Goal: Find specific page/section

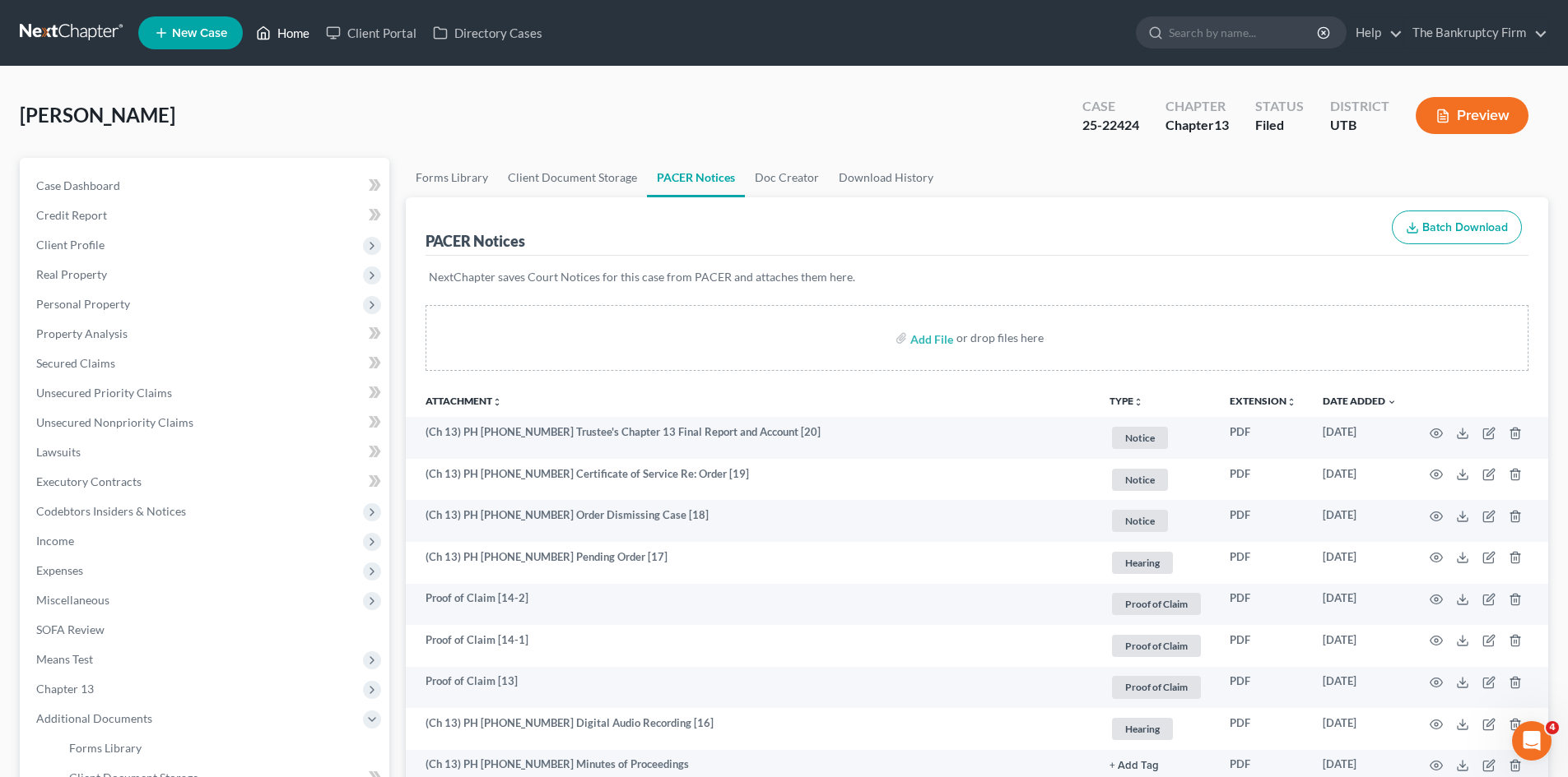
drag, startPoint x: 267, startPoint y: 35, endPoint x: 658, endPoint y: 210, distance: 428.4
click at [266, 35] on polyline at bounding box center [264, 36] width 4 height 7
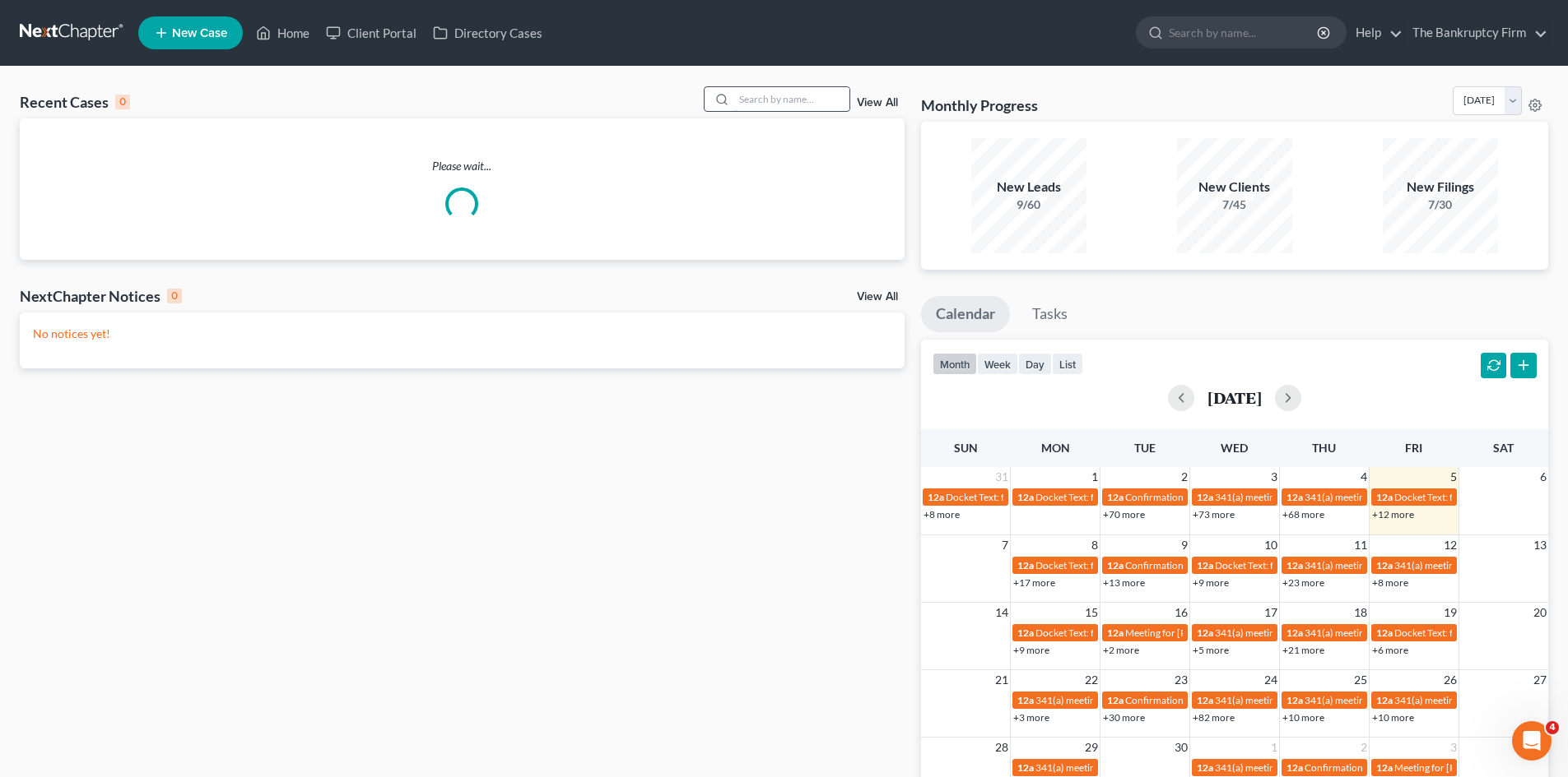
click at [765, 99] on input "search" at bounding box center [792, 99] width 115 height 24
type input "[PERSON_NAME]"
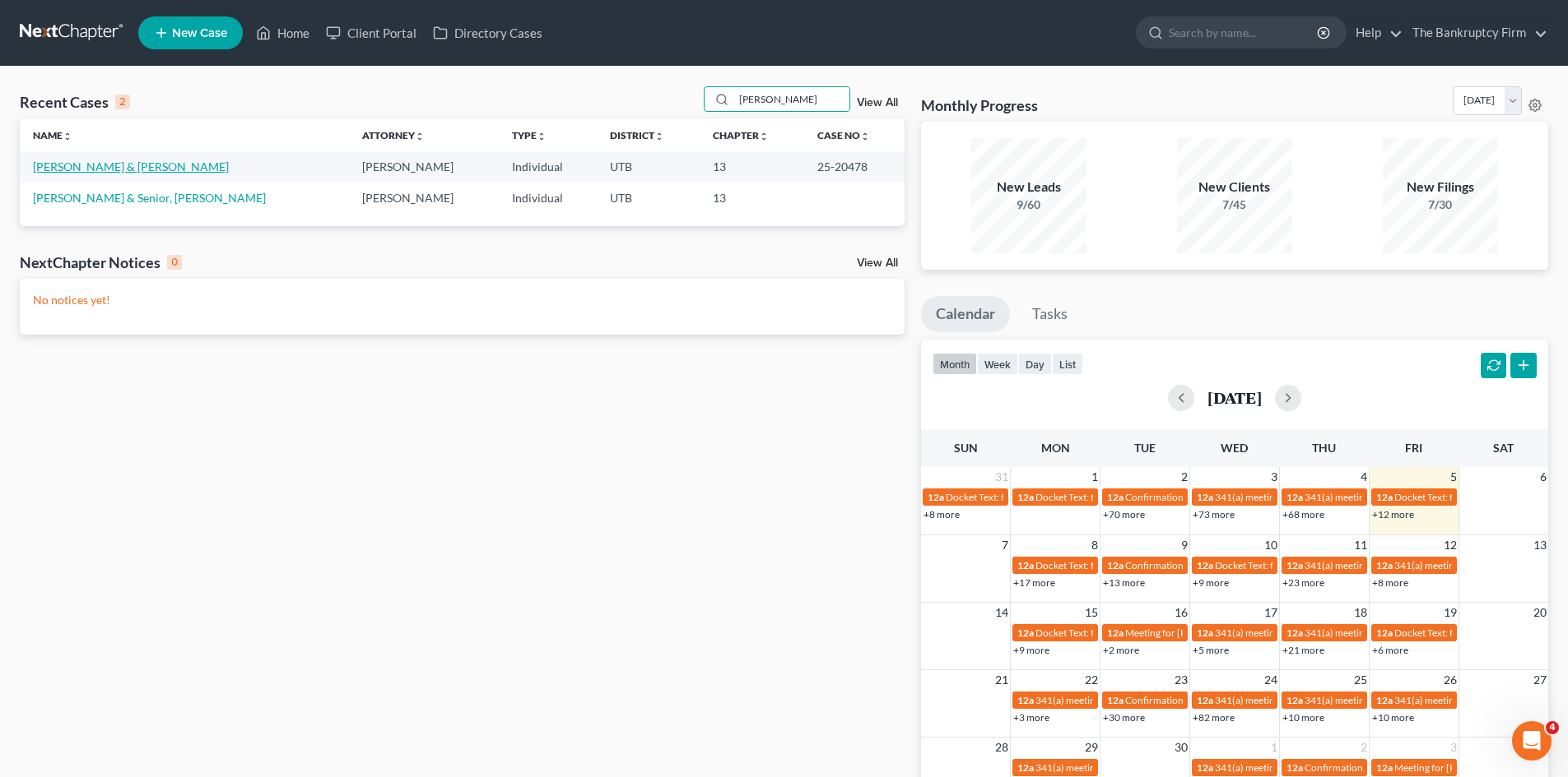
click at [76, 168] on link "[PERSON_NAME] & [PERSON_NAME]" at bounding box center [131, 166] width 196 height 14
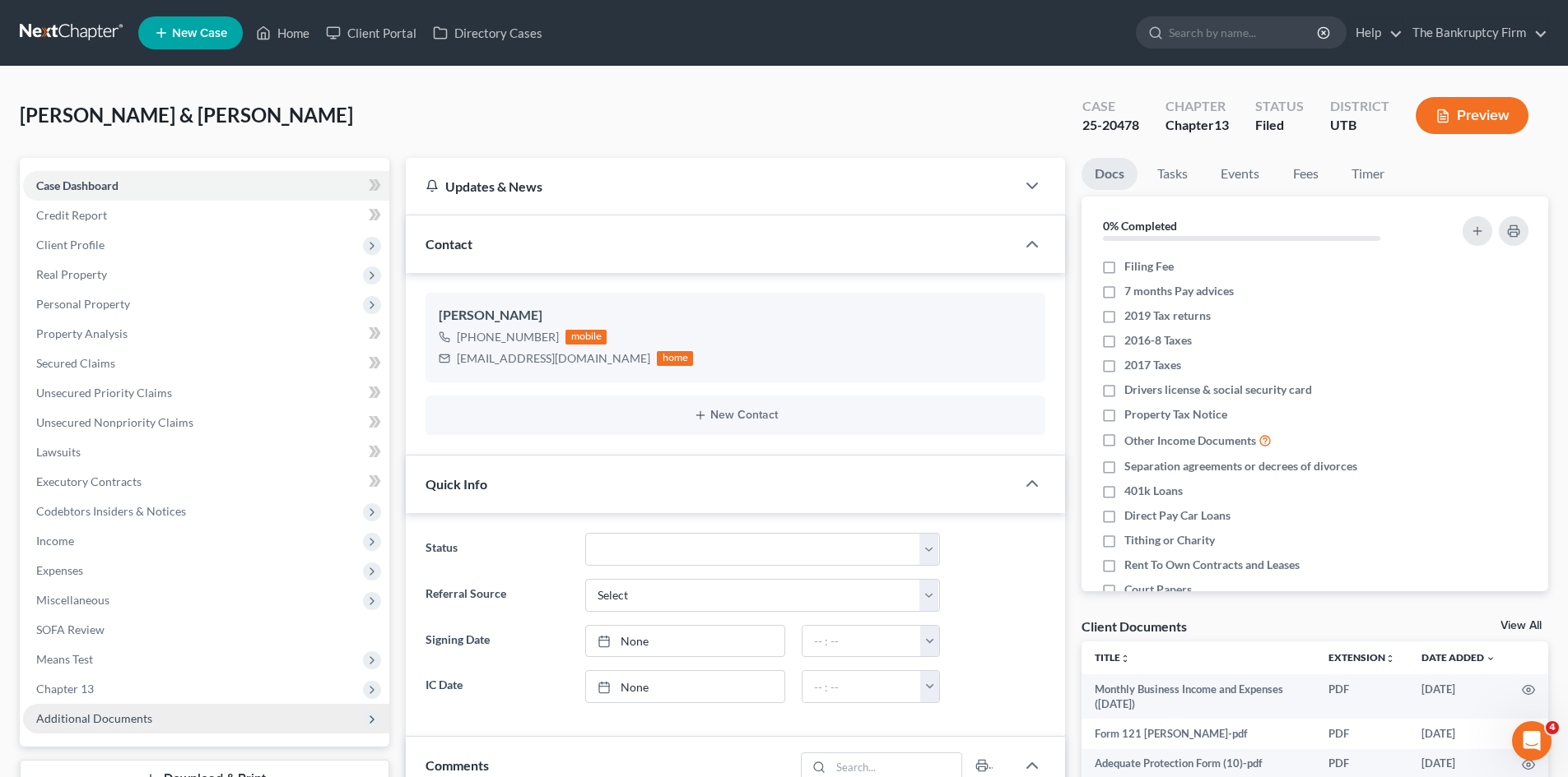
click at [129, 714] on span "Additional Documents" at bounding box center [93, 719] width 116 height 14
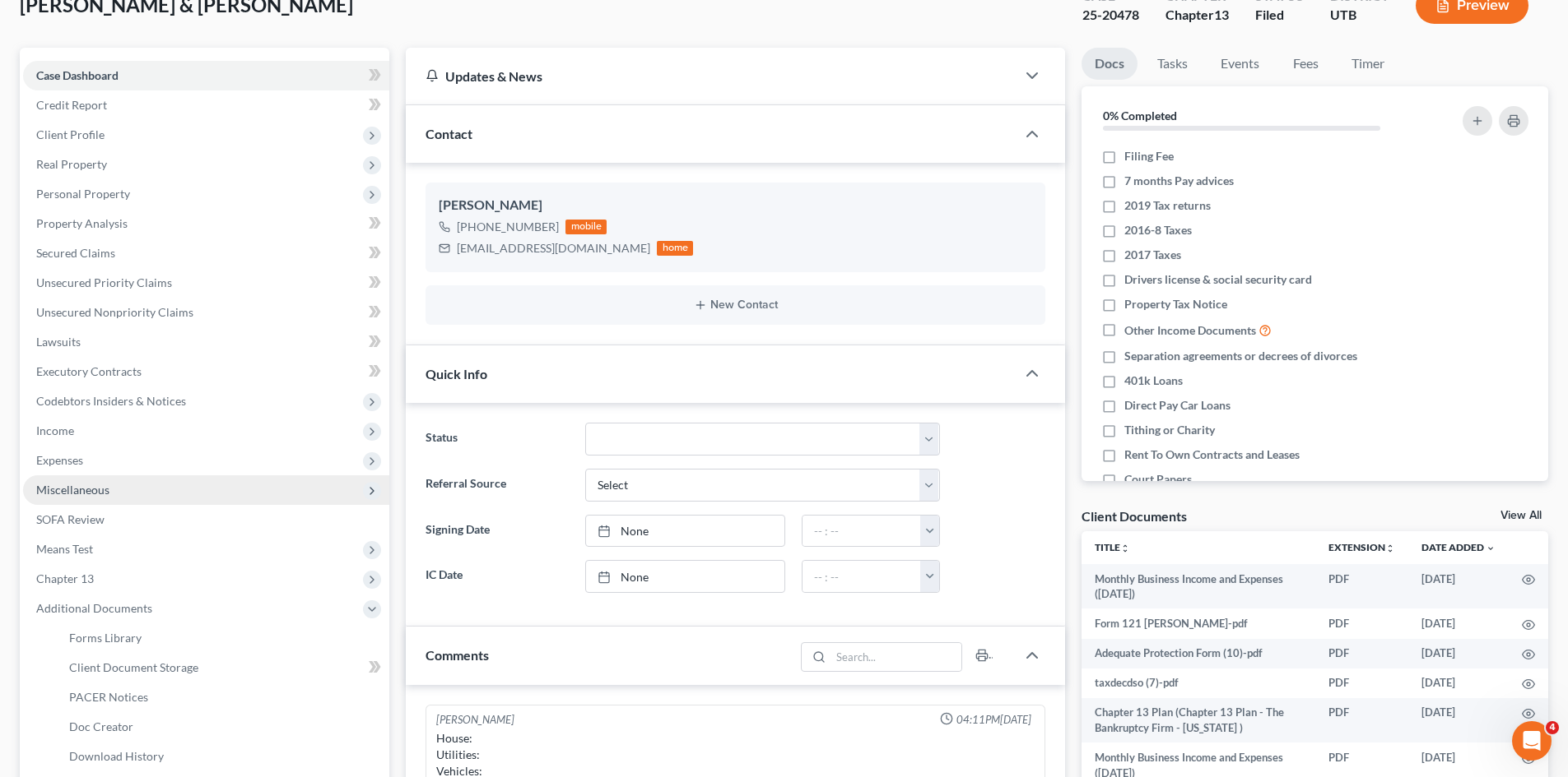
scroll to position [329, 0]
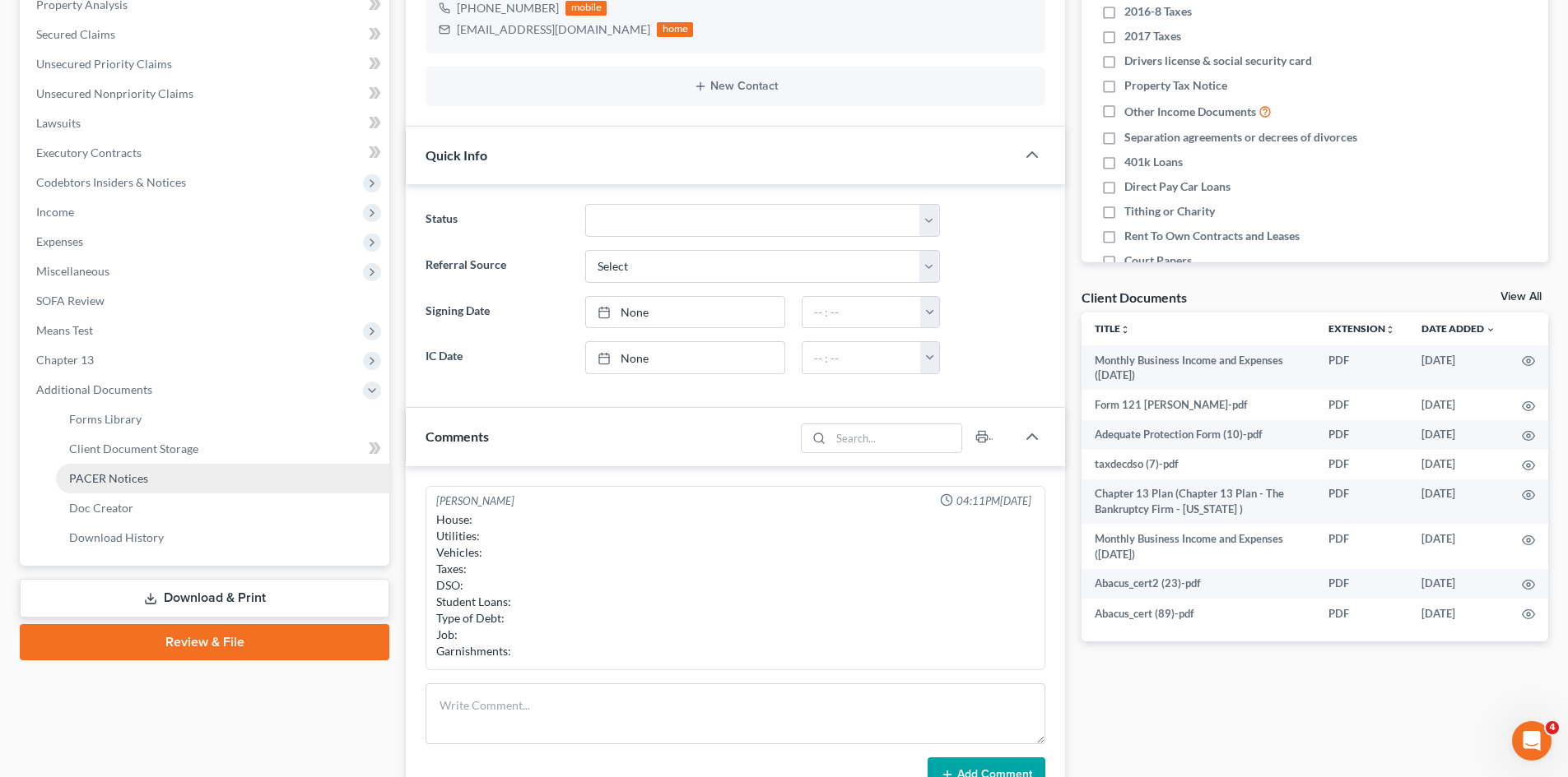
click at [118, 474] on span "PACER Notices" at bounding box center [108, 478] width 79 height 14
